Goal: Task Accomplishment & Management: Manage account settings

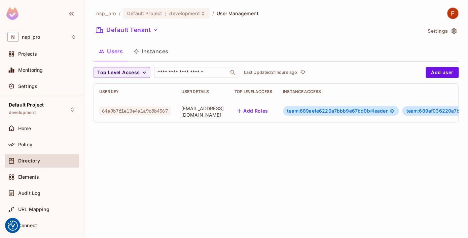
click at [145, 113] on span "64e9b7f1e13e4a1a9c8b4567" at bounding box center [134, 110] width 71 height 9
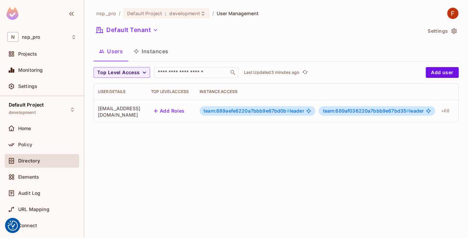
scroll to position [0, 117]
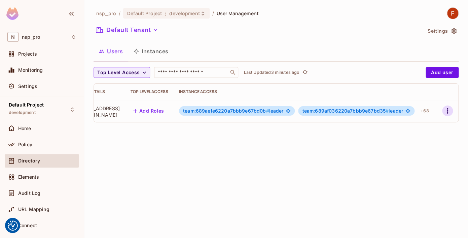
click at [448, 112] on icon "button" at bounding box center [447, 110] width 1 height 5
click at [423, 158] on div "Delete User" at bounding box center [421, 155] width 27 height 7
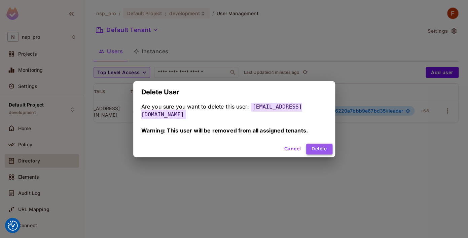
click at [320, 145] on button "Delete" at bounding box center [319, 148] width 26 height 11
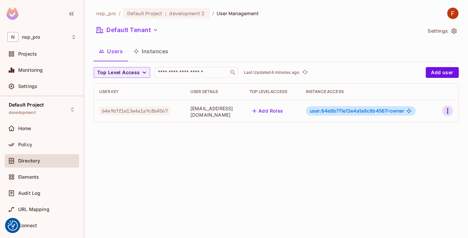
click at [451, 110] on icon "button" at bounding box center [448, 111] width 8 height 8
click at [417, 154] on div "Delete User" at bounding box center [421, 155] width 27 height 7
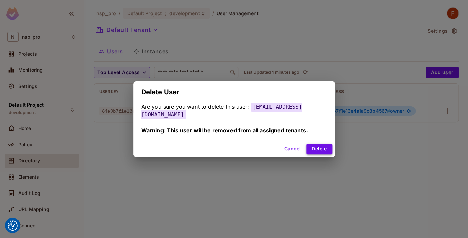
click at [323, 145] on button "Delete" at bounding box center [319, 148] width 26 height 11
